Goal: Find specific page/section: Find specific page/section

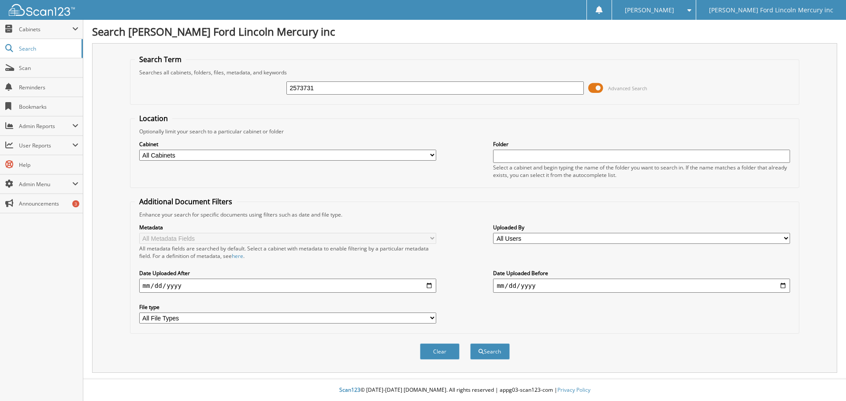
type input "2573731"
click at [470, 344] on button "Search" at bounding box center [490, 352] width 40 height 16
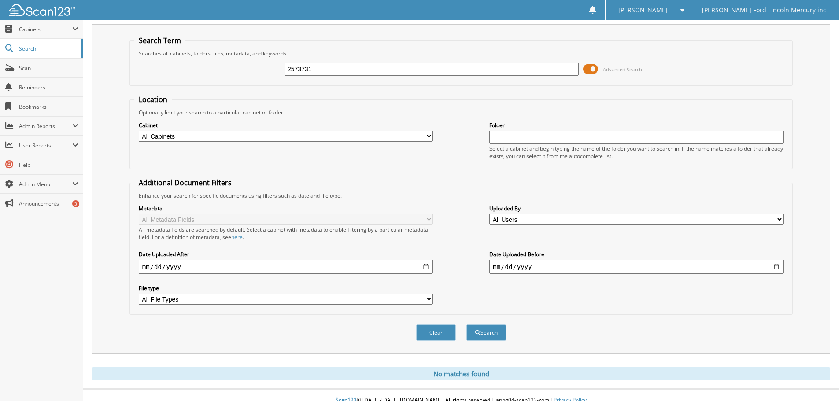
scroll to position [30, 0]
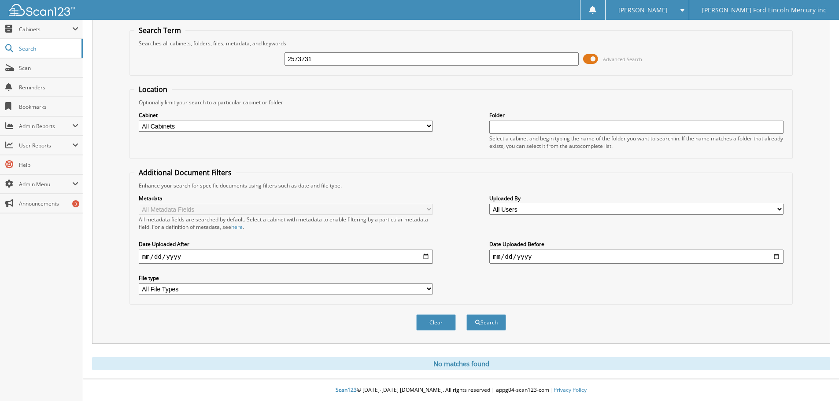
click at [51, 7] on img at bounding box center [42, 10] width 66 height 12
